Goal: Task Accomplishment & Management: Manage account settings

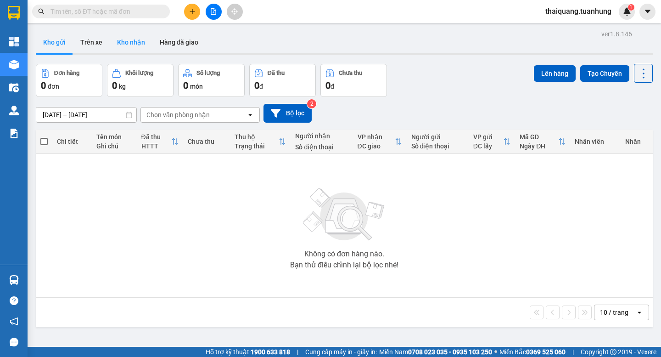
click at [126, 44] on button "Kho nhận" at bounding box center [131, 42] width 43 height 22
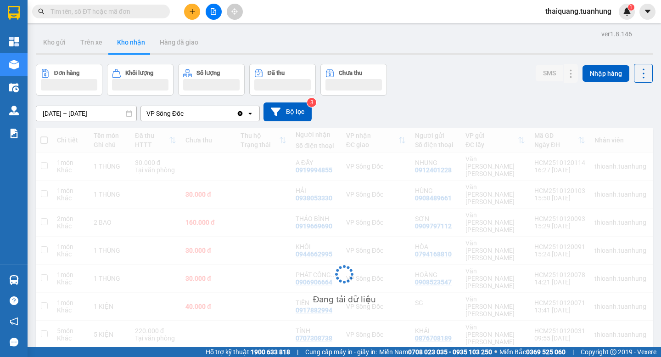
click at [457, 98] on div "[DATE] – [DATE] Press the down arrow key to interact with the calendar and sele…" at bounding box center [344, 111] width 617 height 33
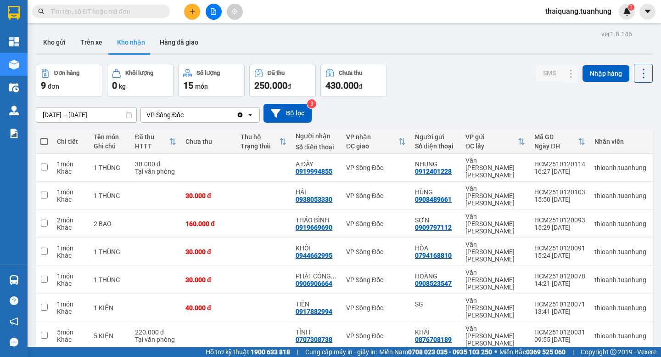
scroll to position [42, 0]
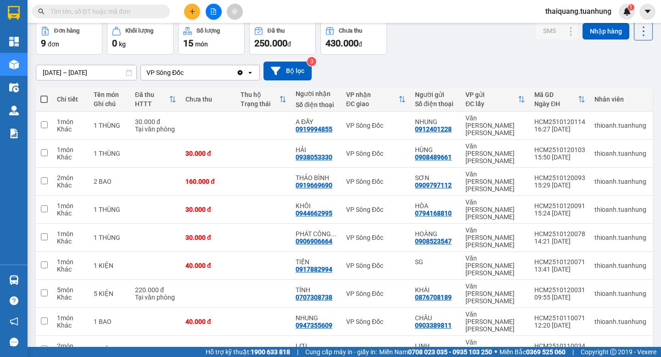
click at [460, 55] on div "[DATE] – [DATE] Press the down arrow key to interact with the calendar and sele…" at bounding box center [344, 71] width 617 height 33
click at [549, 234] on icon at bounding box center [552, 237] width 6 height 6
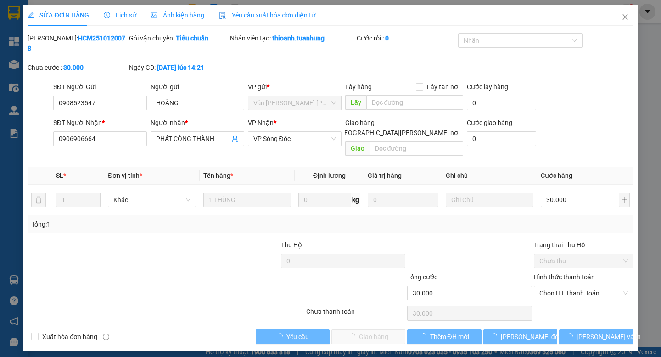
type input "0908523547"
type input "HOÀNG"
type input "0906906664"
type input "PHÁT CÔNG THÀNH"
type input "30.000"
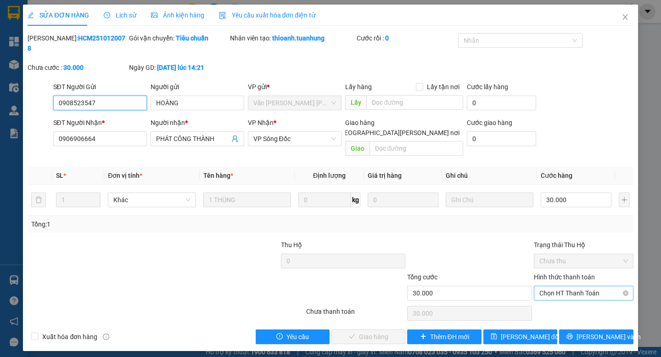
click at [568, 286] on span "Chọn HT Thanh Toán" at bounding box center [583, 293] width 89 height 14
drag, startPoint x: 562, startPoint y: 281, endPoint x: 543, endPoint y: 294, distance: 23.4
click at [551, 294] on div "Tại văn phòng" at bounding box center [583, 291] width 89 height 10
type input "0"
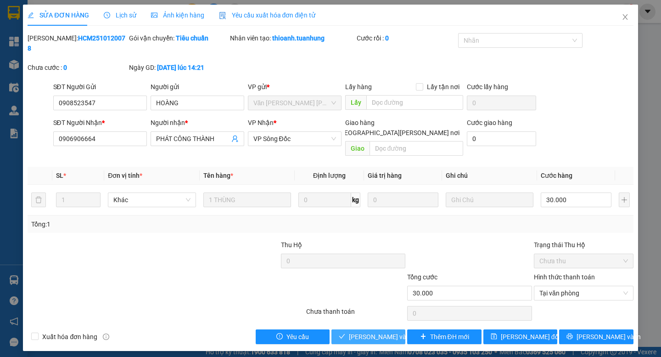
click at [365, 331] on span "[PERSON_NAME] và [PERSON_NAME] hàng" at bounding box center [411, 336] width 124 height 10
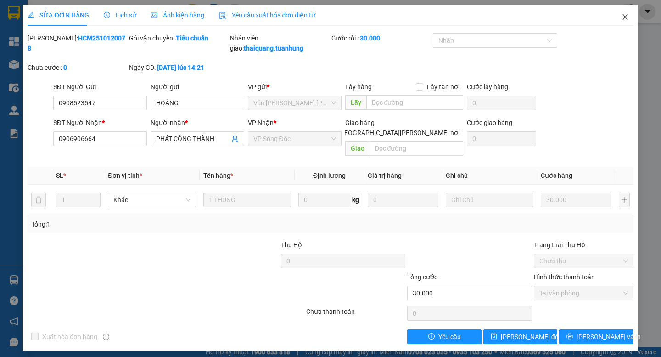
click at [623, 15] on icon "close" at bounding box center [624, 16] width 7 height 7
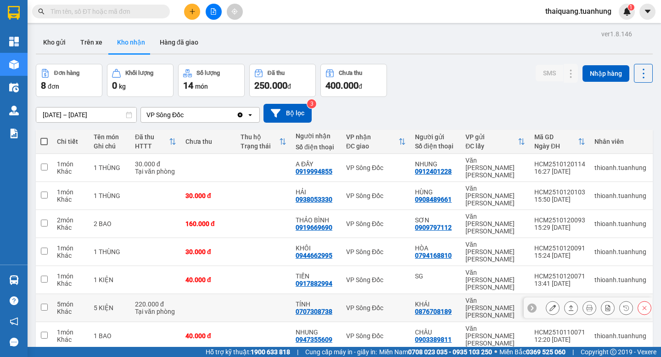
scroll to position [42, 0]
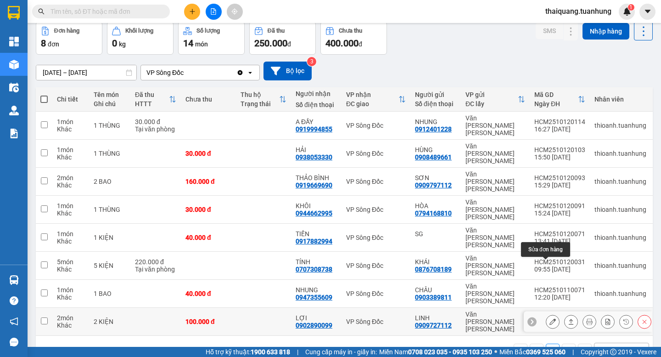
click at [549, 318] on icon at bounding box center [552, 321] width 6 height 6
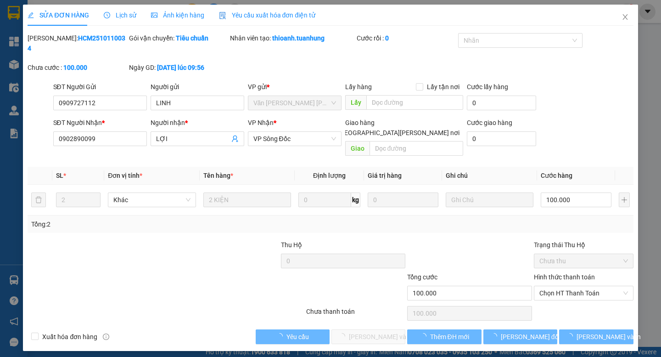
type input "0909727112"
type input "LINH"
type input "0902890099"
type input "LỢI"
type input "100.000"
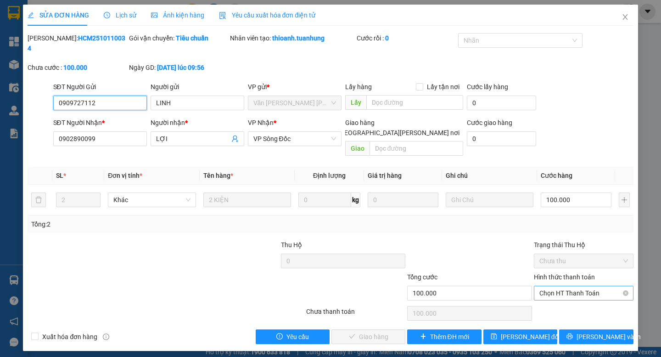
click at [570, 286] on span "Chọn HT Thanh Toán" at bounding box center [583, 293] width 89 height 14
click at [560, 288] on div "Tại văn phòng" at bounding box center [583, 291] width 89 height 10
type input "0"
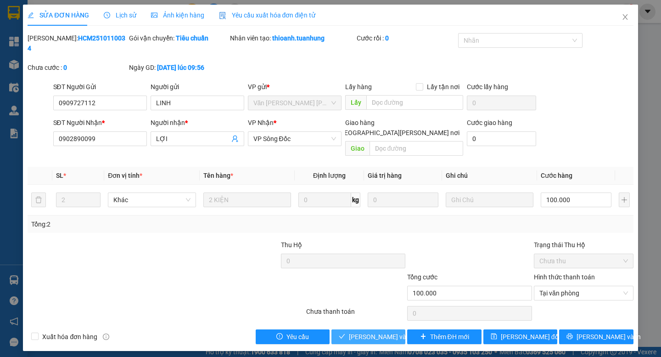
click at [373, 331] on span "[PERSON_NAME] và [PERSON_NAME] hàng" at bounding box center [411, 336] width 124 height 10
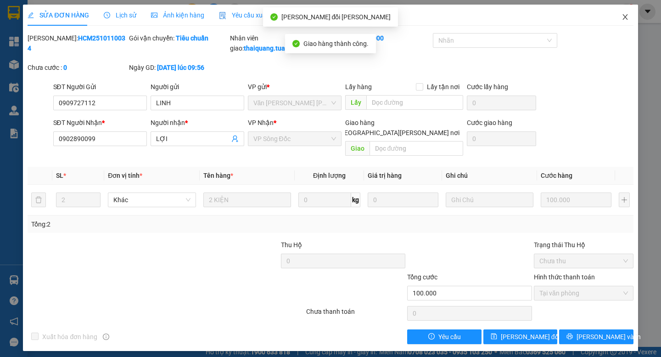
click at [624, 19] on icon "close" at bounding box center [624, 17] width 5 height 6
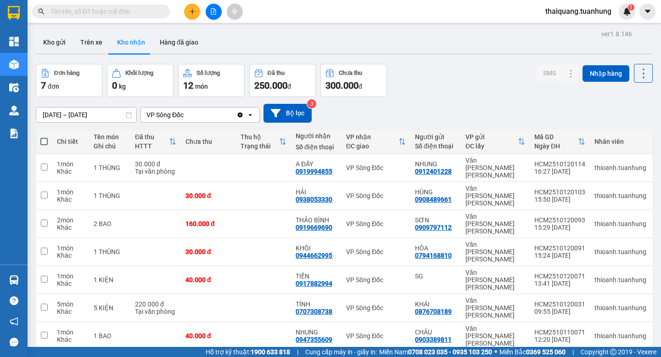
click at [478, 80] on div "Đơn hàng 7 đơn Khối lượng 0 kg Số lượng 12 món Đã thu 250.000 đ Chưa thu 300.00…" at bounding box center [344, 80] width 617 height 33
click at [586, 164] on icon at bounding box center [589, 167] width 6 height 6
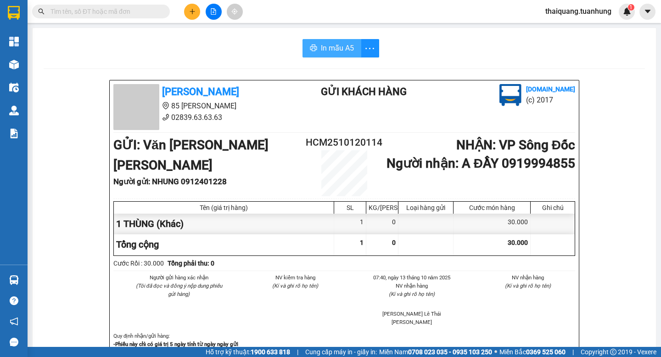
click at [326, 48] on span "In mẫu A5" at bounding box center [337, 47] width 33 height 11
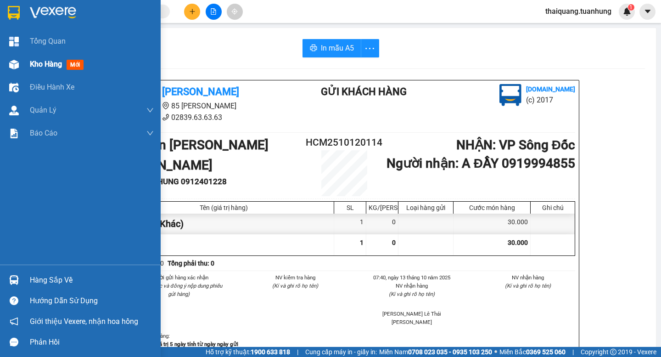
click at [24, 64] on div "Kho hàng mới" at bounding box center [80, 64] width 161 height 23
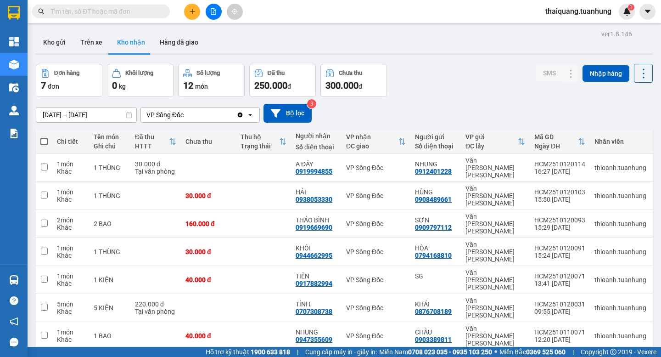
click at [430, 85] on div "Đơn hàng 7 đơn Khối lượng 0 kg Số lượng 12 món Đã thu 250.000 đ Chưa thu 300.00…" at bounding box center [344, 80] width 617 height 33
click at [435, 73] on div "Đơn hàng 7 đơn Khối lượng 0 kg Số lượng 12 món Đã thu 250.000 đ Chưa thu 300.00…" at bounding box center [344, 80] width 617 height 33
